Goal: Check status: Check status

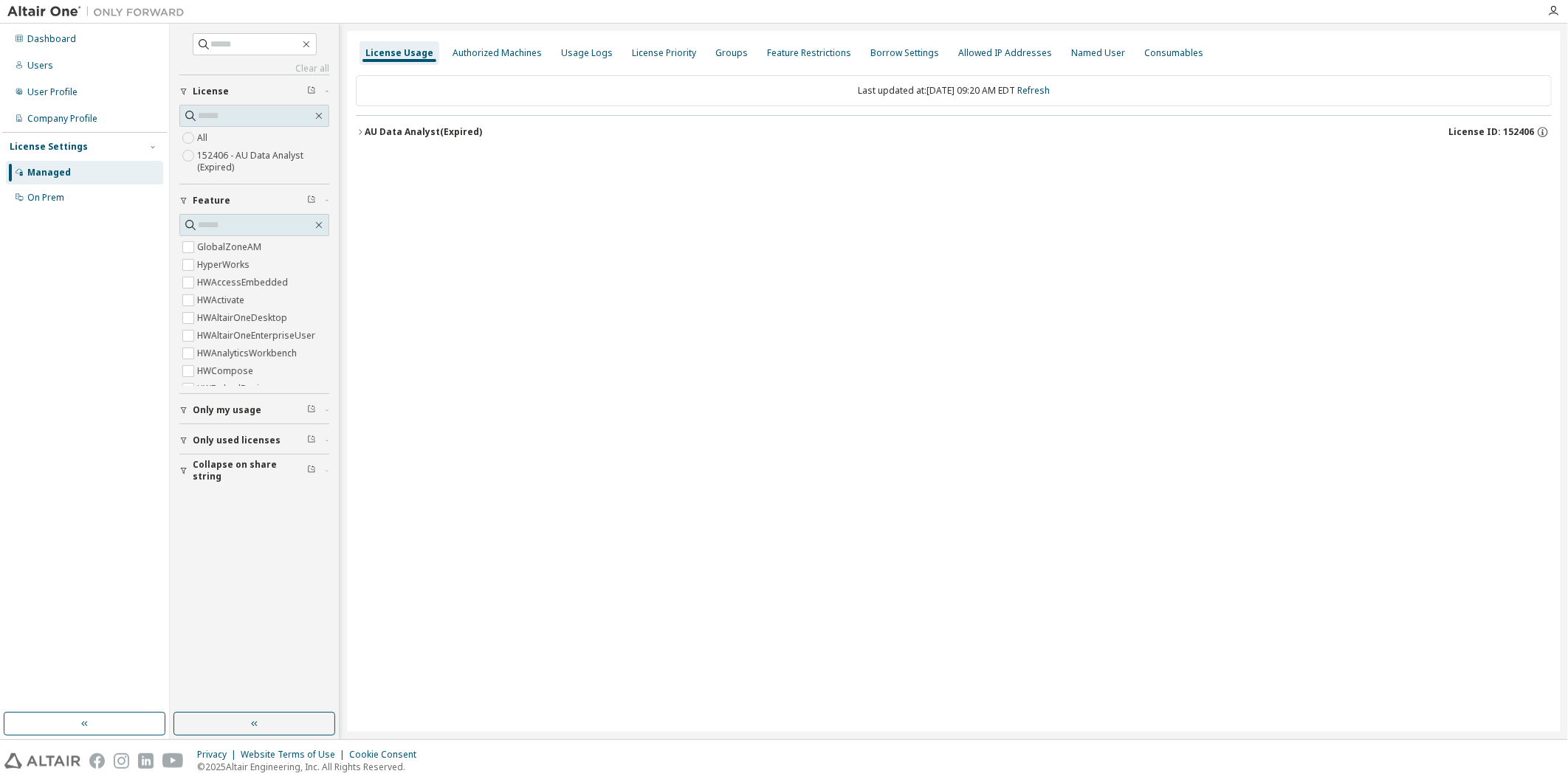
click at [388, 137] on div "AU Data Analyst (Expired)" at bounding box center [423, 132] width 117 height 12
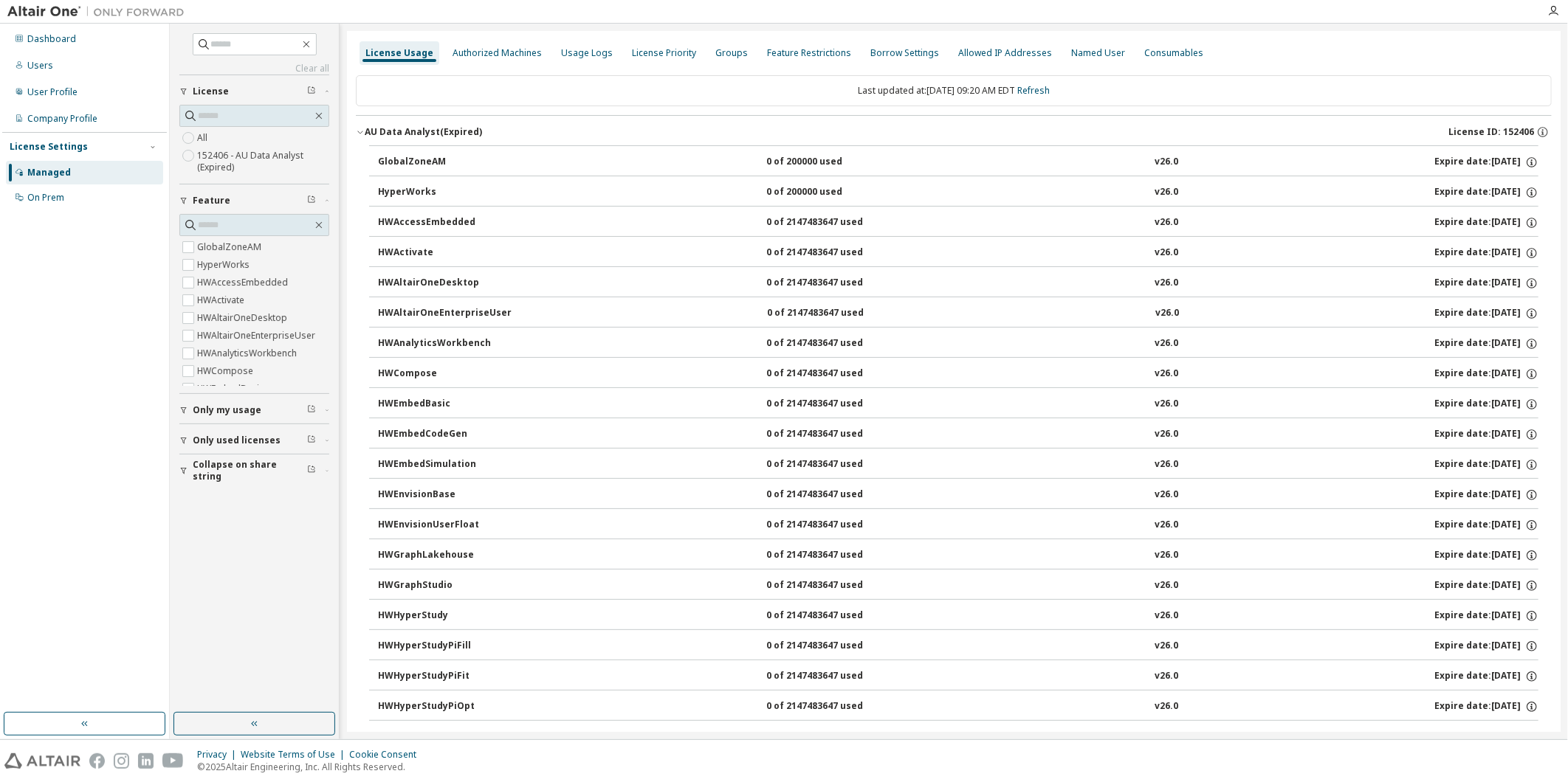
click at [382, 141] on button "AU Data Analyst (Expired) License ID: 152406" at bounding box center [954, 132] width 1196 height 32
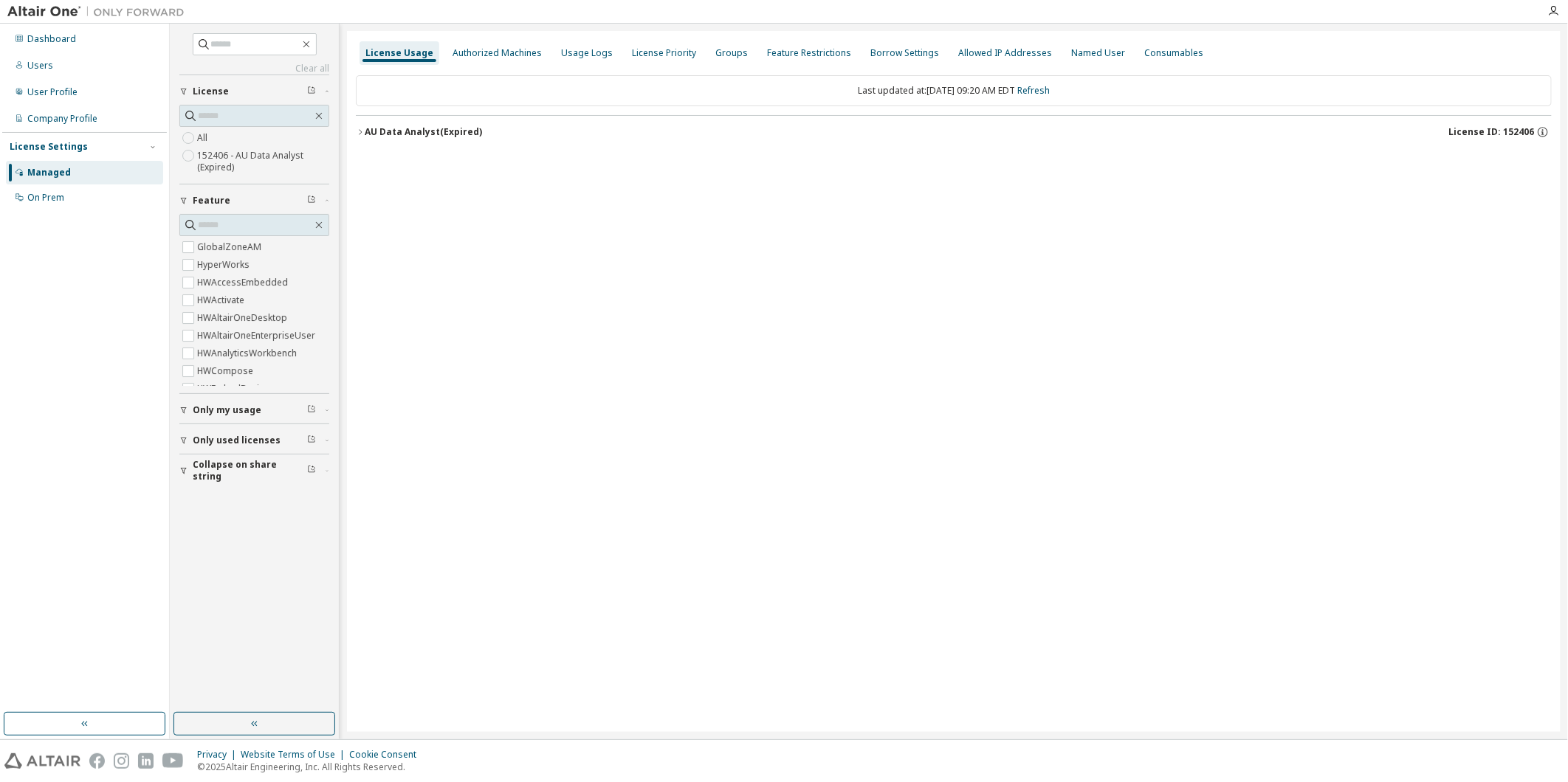
click at [382, 141] on button "AU Data Analyst (Expired) License ID: 152406" at bounding box center [954, 132] width 1196 height 32
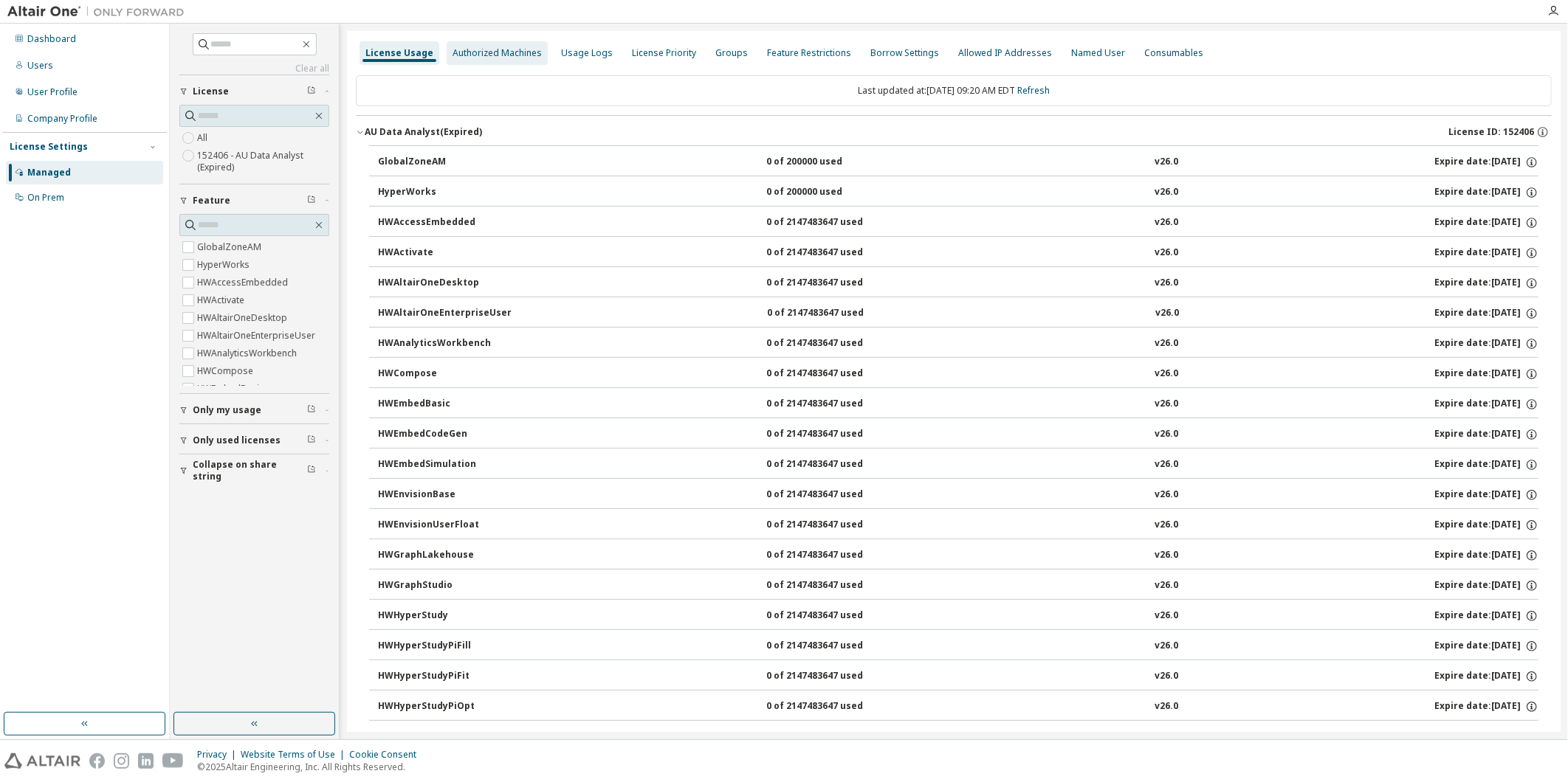
click at [511, 60] on div "Authorized Machines" at bounding box center [497, 53] width 101 height 23
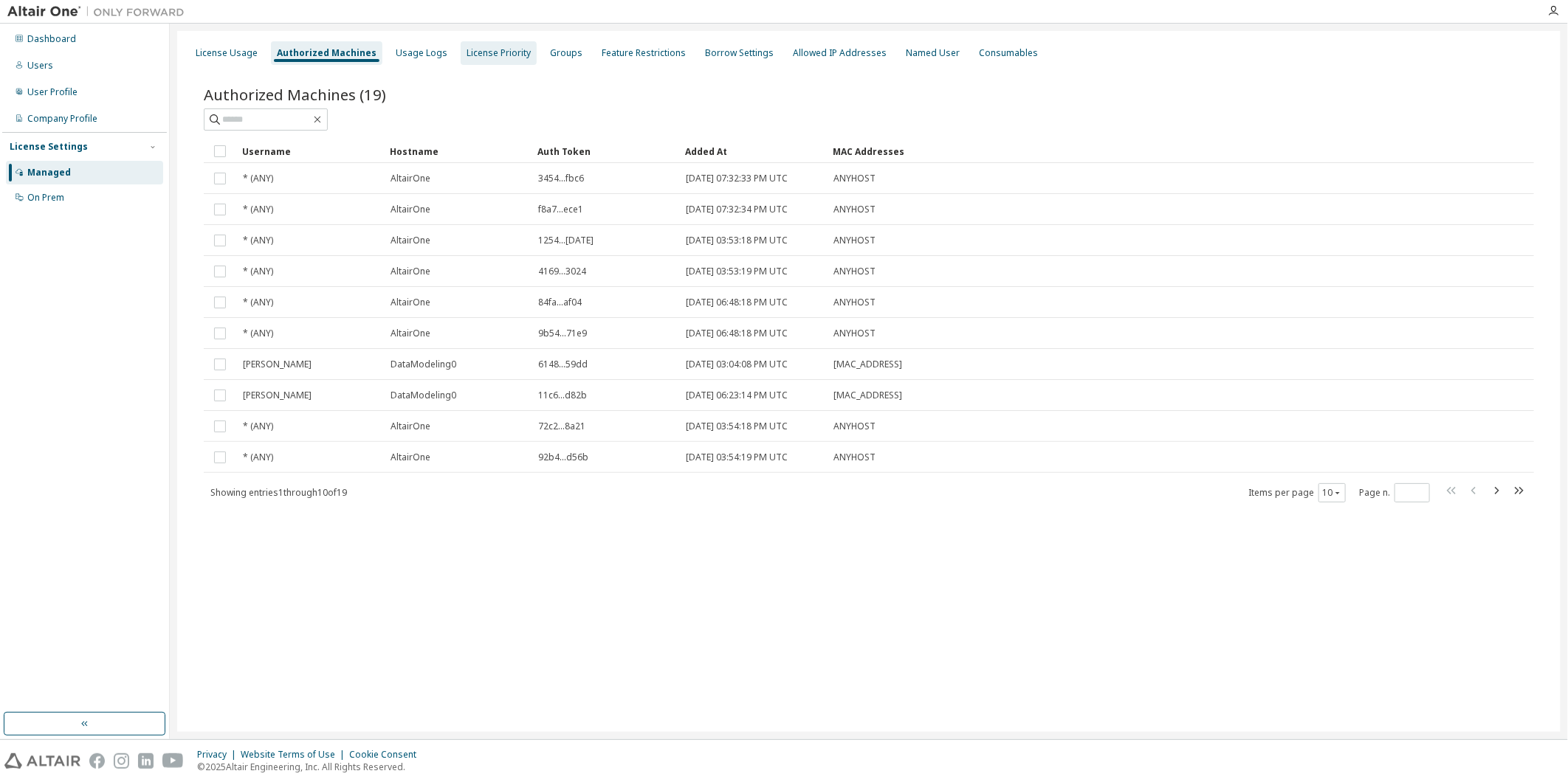
click at [468, 59] on div "License Priority" at bounding box center [499, 53] width 76 height 23
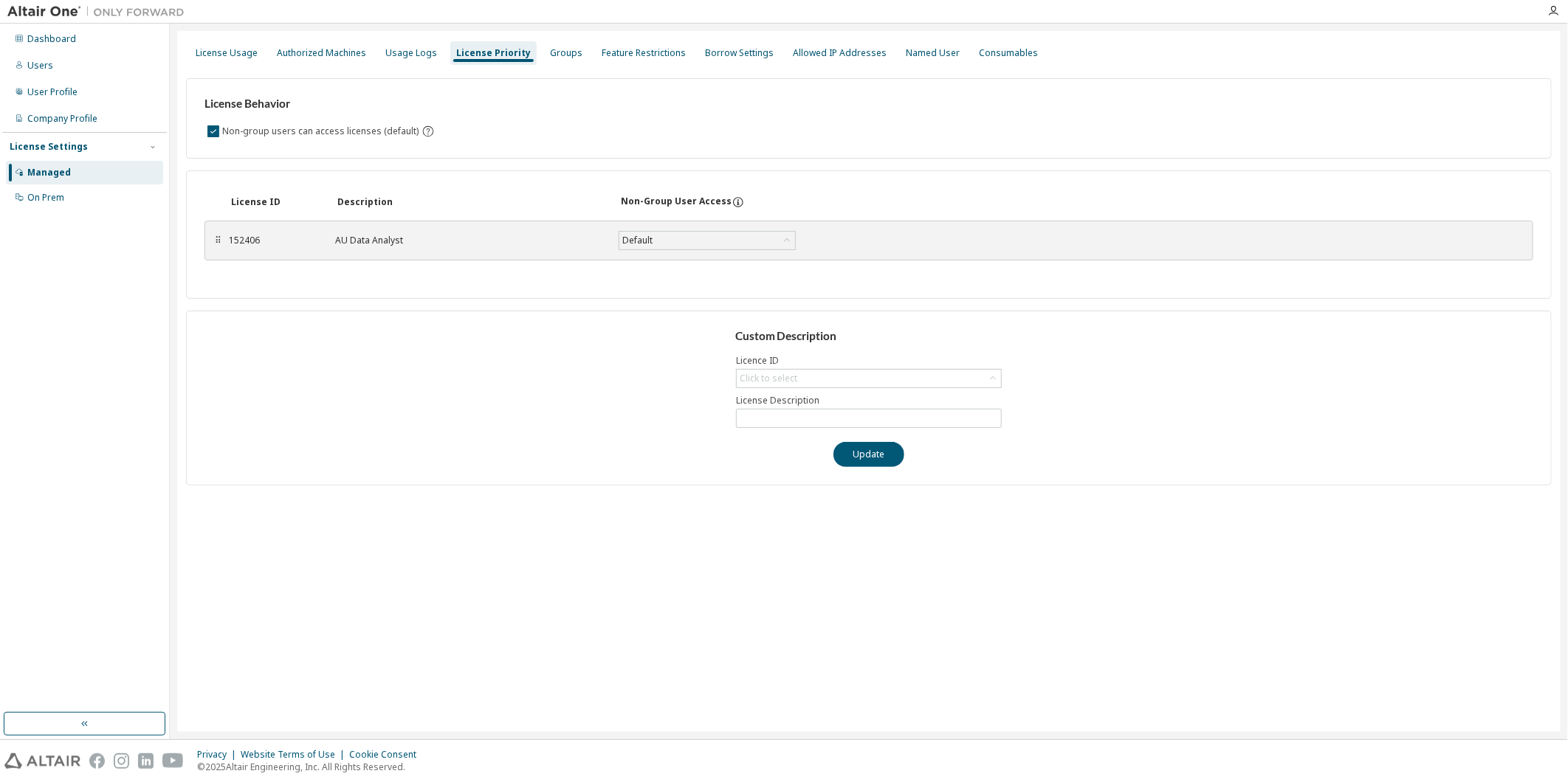
click at [261, 57] on div "License Usage Authorized Machines Usage Logs License Priority Groups Feature Re…" at bounding box center [869, 53] width 1366 height 26
click at [201, 53] on div "License Usage" at bounding box center [227, 53] width 62 height 12
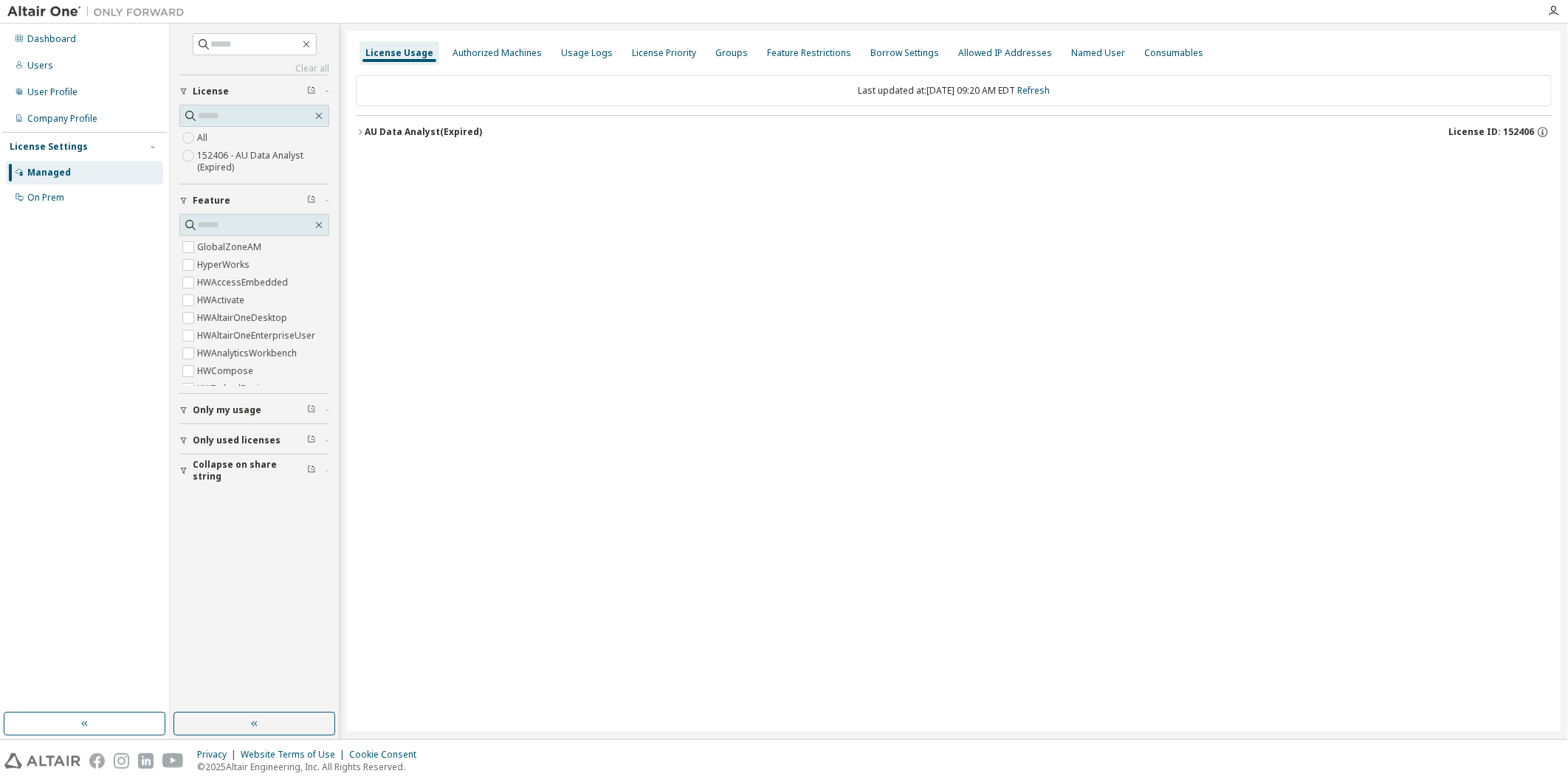
click at [447, 132] on div "AU Data Analyst (Expired)" at bounding box center [423, 132] width 117 height 12
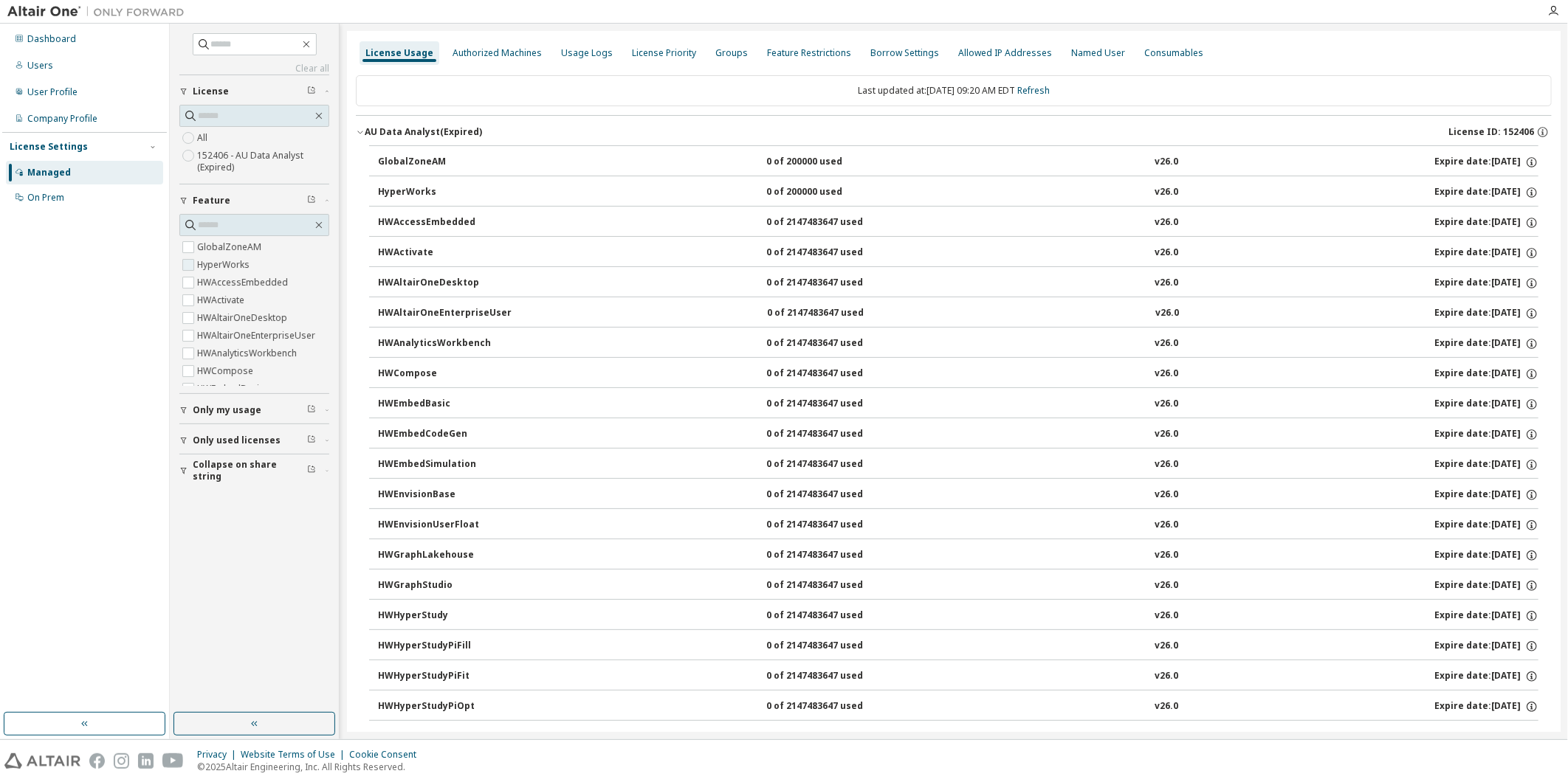
click at [212, 270] on label "HyperWorks" at bounding box center [225, 265] width 56 height 18
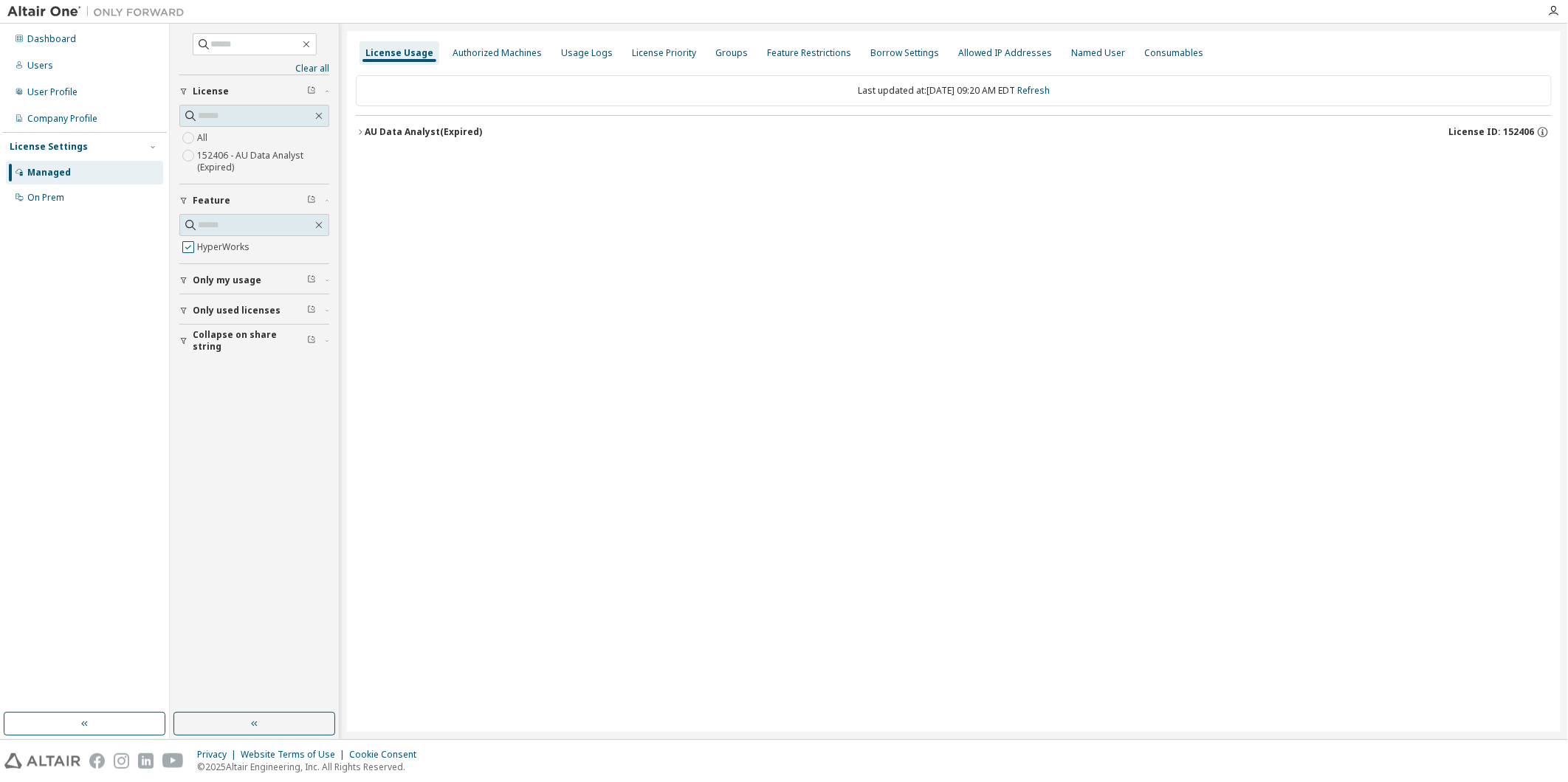
click at [205, 245] on label "HyperWorks" at bounding box center [225, 248] width 56 height 18
click at [411, 141] on button "AU Data Analyst (Expired) License ID: 152406" at bounding box center [954, 132] width 1196 height 32
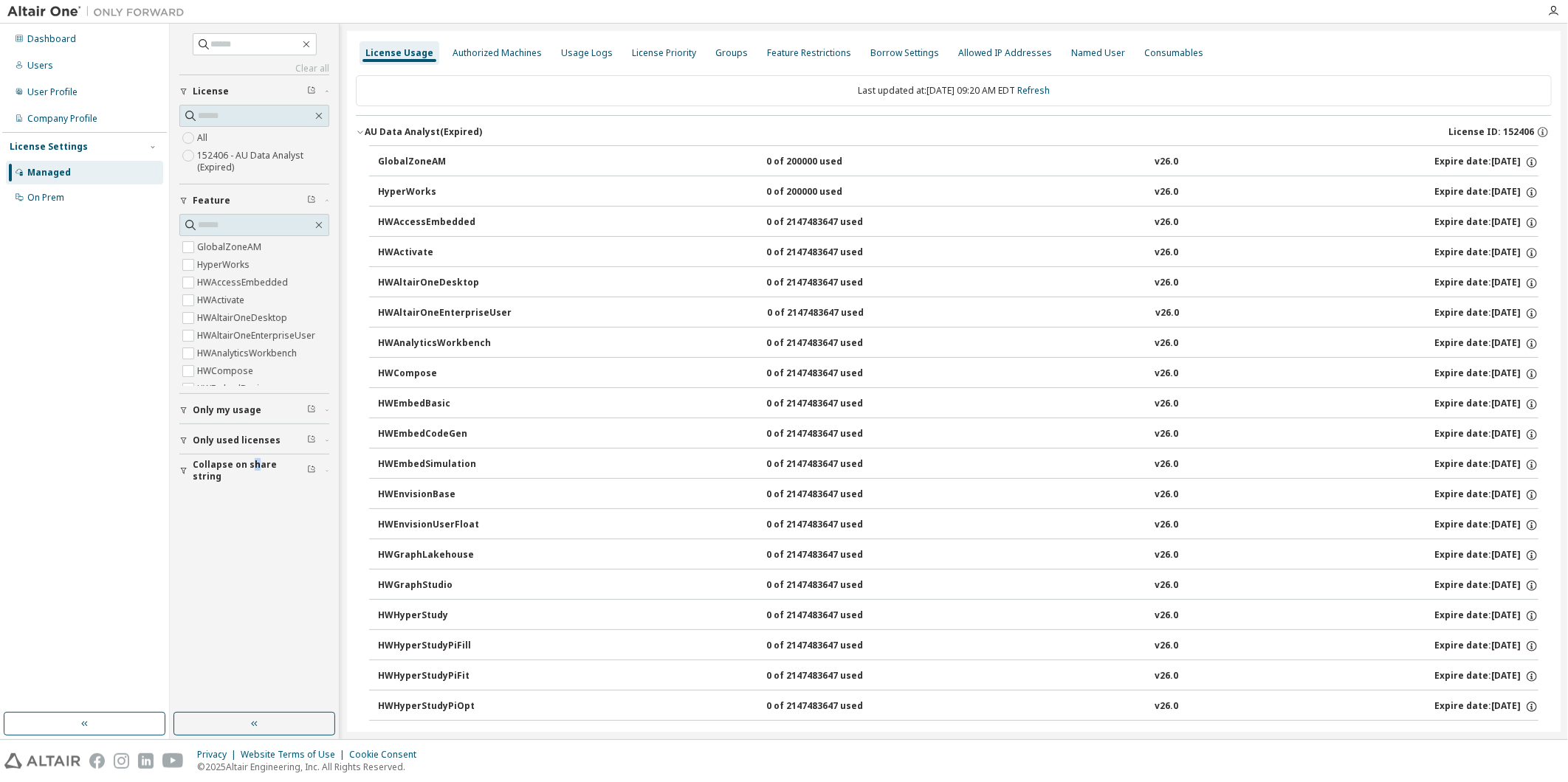
click at [255, 611] on div "Clear all Collapse on share string Only used licenses Only my usage Feature Glo…" at bounding box center [254, 368] width 165 height 685
